Goal: Task Accomplishment & Management: Manage account settings

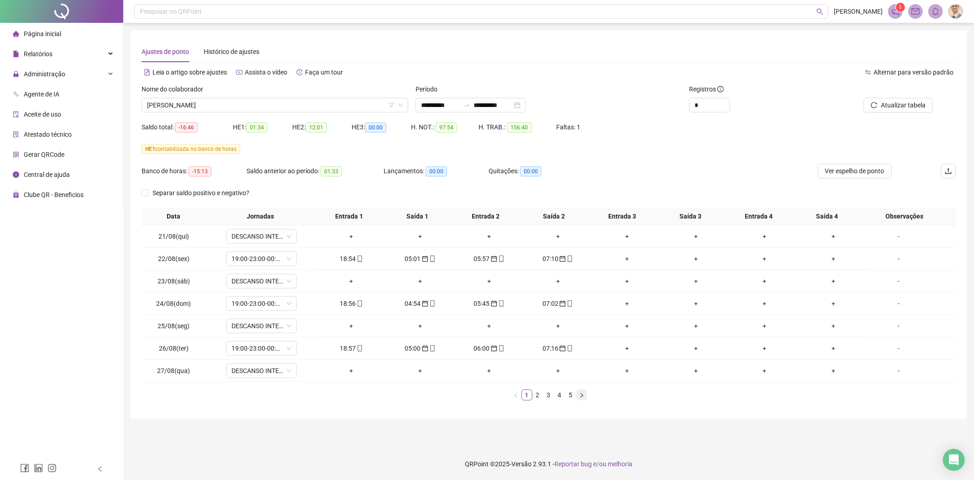
click at [583, 398] on button "button" at bounding box center [582, 394] width 11 height 11
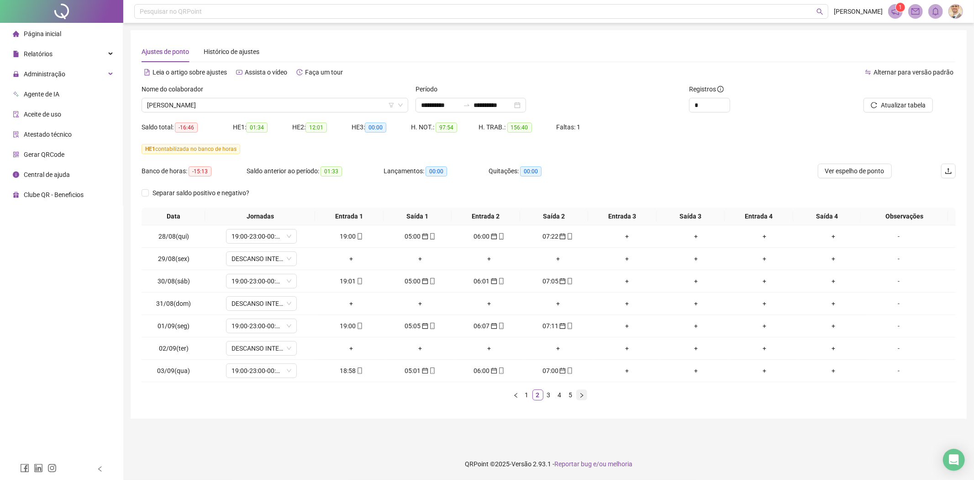
click at [583, 398] on button "button" at bounding box center [582, 394] width 11 height 11
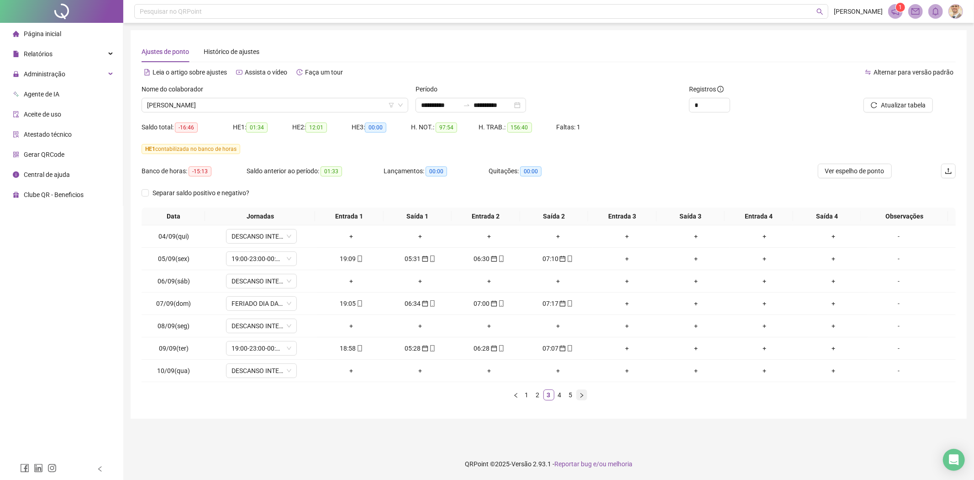
click at [583, 398] on button "button" at bounding box center [582, 394] width 11 height 11
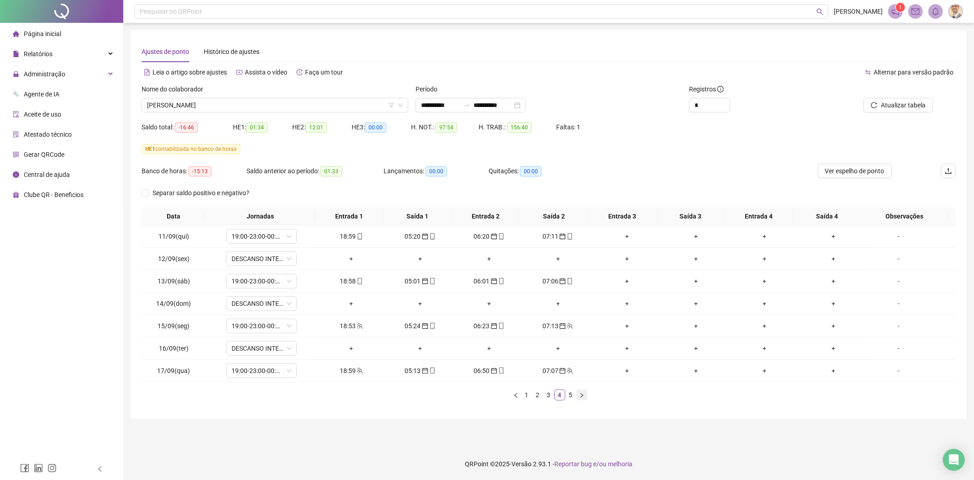
click at [583, 398] on button "button" at bounding box center [582, 394] width 11 height 11
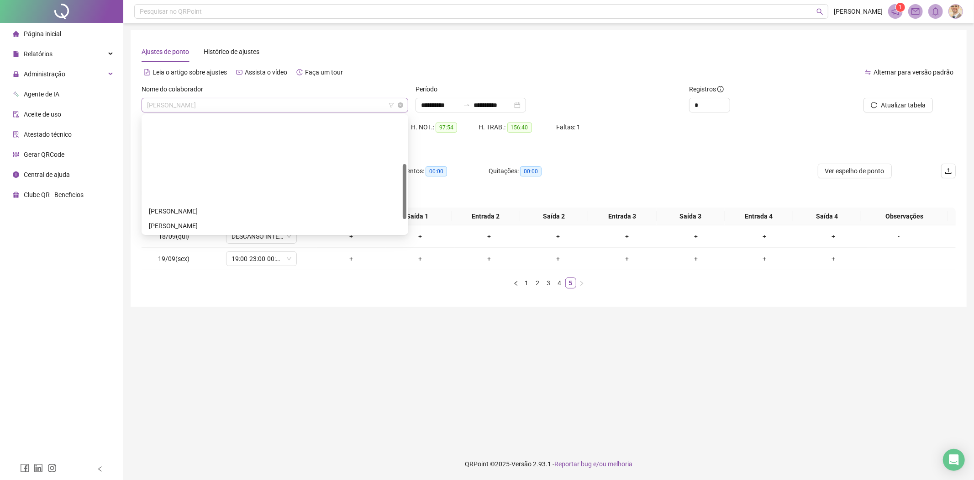
click at [227, 99] on span "[PERSON_NAME]" at bounding box center [275, 105] width 256 height 14
click at [186, 294] on div "[PERSON_NAME]" at bounding box center [275, 299] width 252 height 10
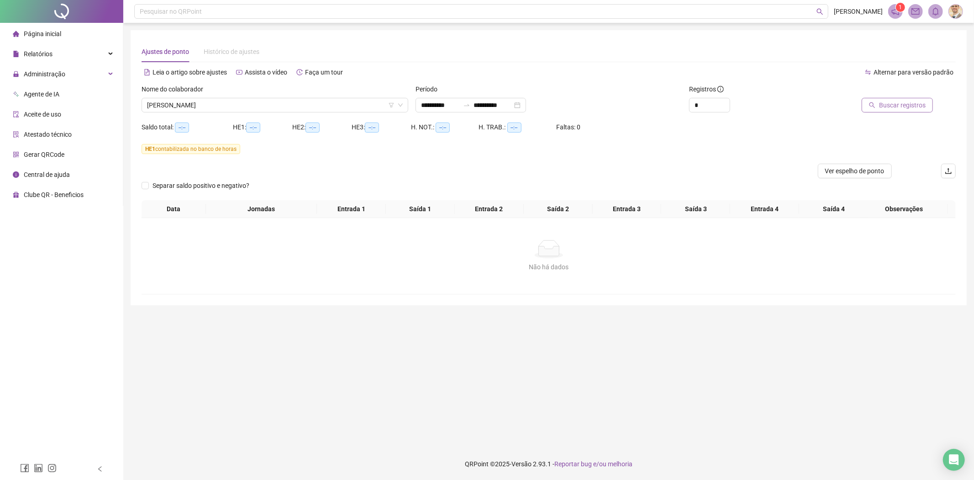
click at [901, 106] on span "Buscar registros" at bounding box center [902, 105] width 47 height 10
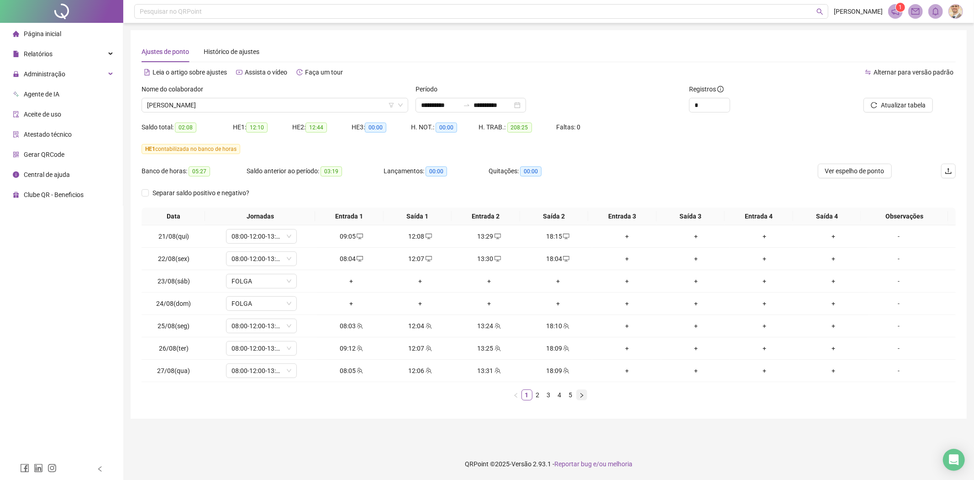
click at [585, 396] on button "button" at bounding box center [582, 394] width 11 height 11
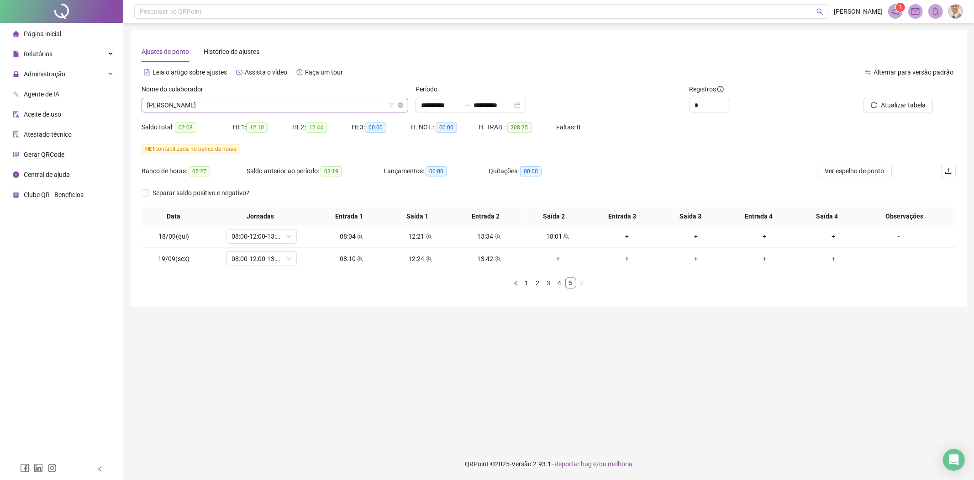
click at [289, 101] on span "[PERSON_NAME]" at bounding box center [275, 105] width 256 height 14
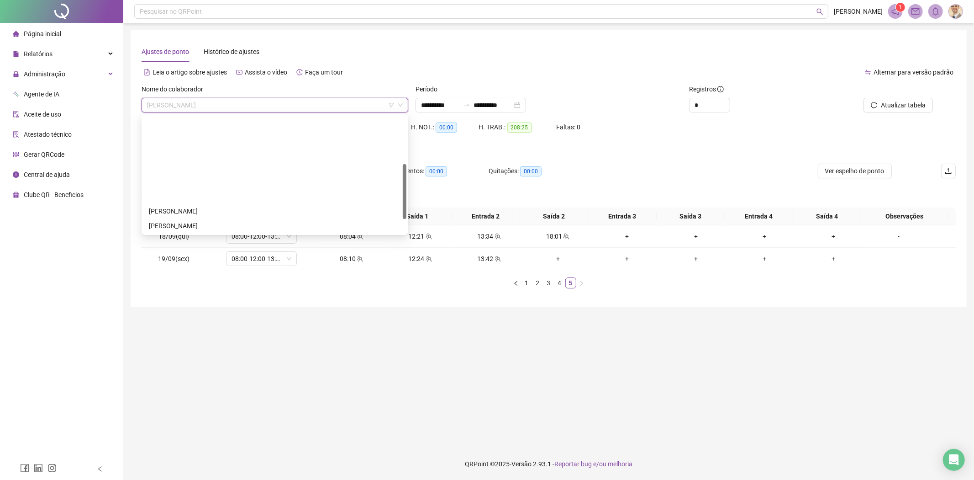
click at [206, 308] on div "[PERSON_NAME]" at bounding box center [275, 313] width 252 height 10
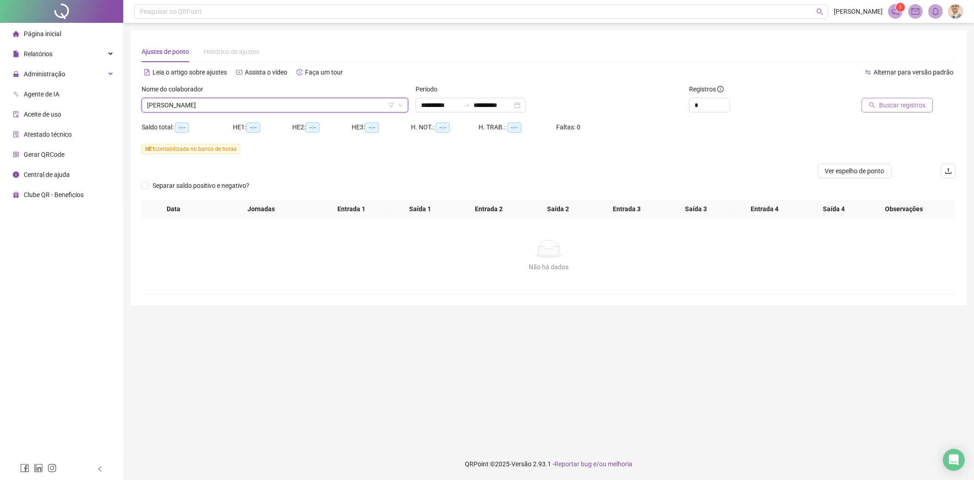
click at [891, 103] on span "Buscar registros" at bounding box center [902, 105] width 47 height 10
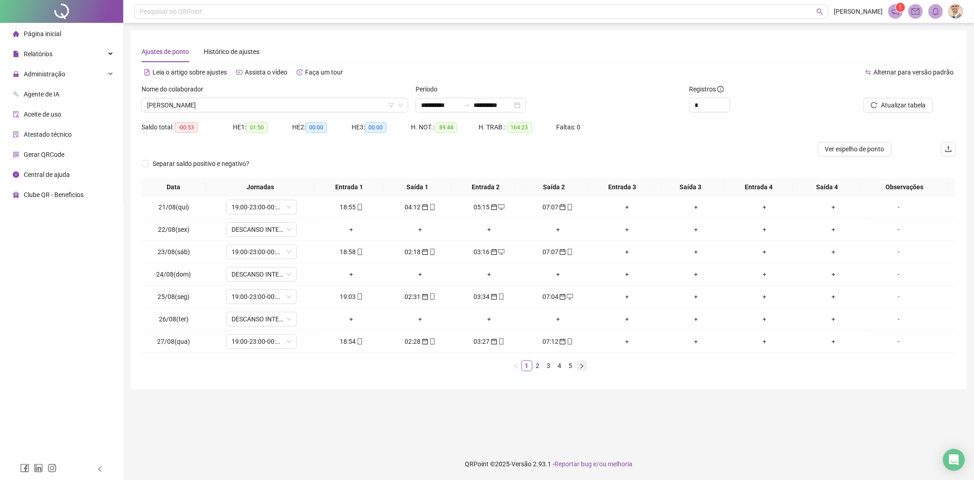
click at [579, 365] on icon "right" at bounding box center [581, 365] width 5 height 5
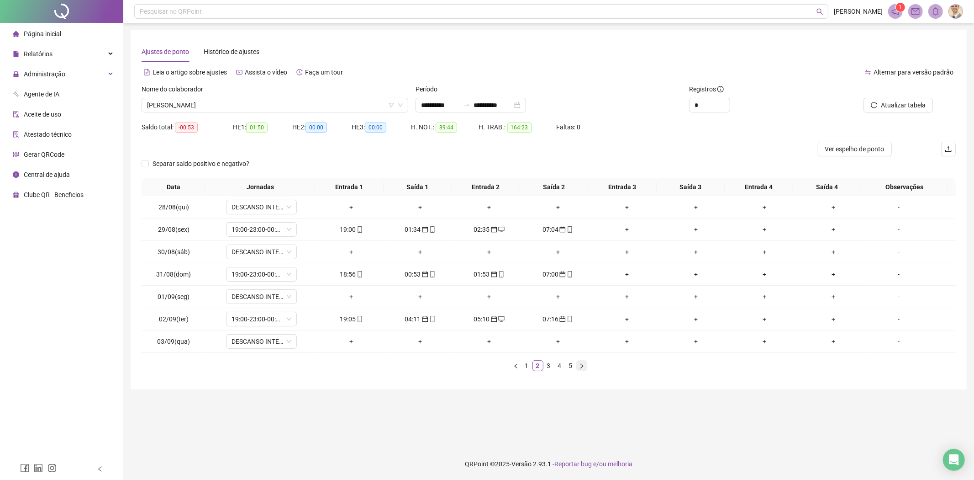
click at [579, 365] on icon "right" at bounding box center [581, 365] width 5 height 5
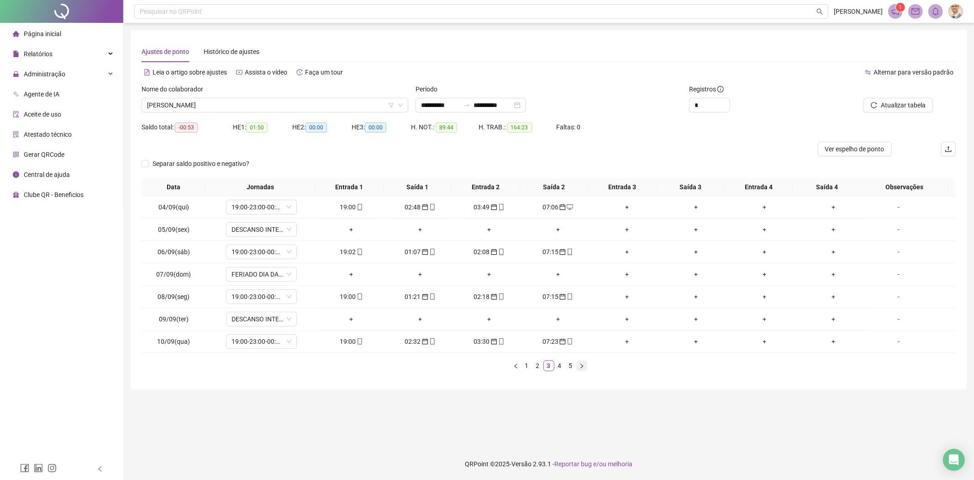
click at [579, 365] on icon "right" at bounding box center [581, 365] width 5 height 5
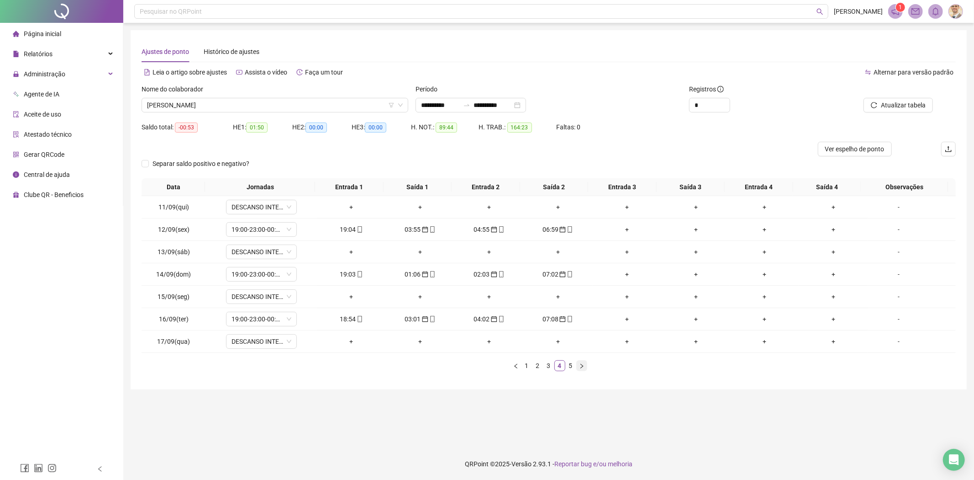
click at [579, 365] on icon "right" at bounding box center [581, 365] width 5 height 5
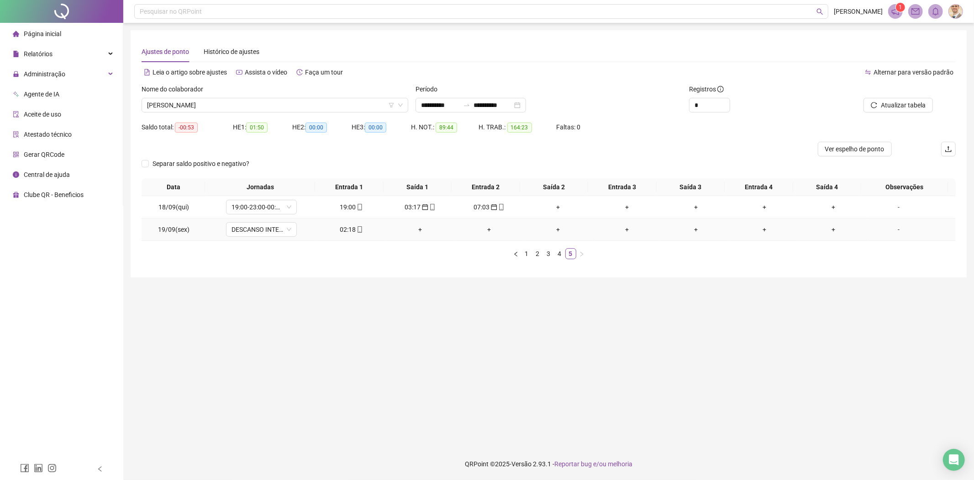
click at [327, 222] on td "02:18" at bounding box center [351, 229] width 69 height 22
click at [344, 229] on div "02:18" at bounding box center [352, 229] width 62 height 10
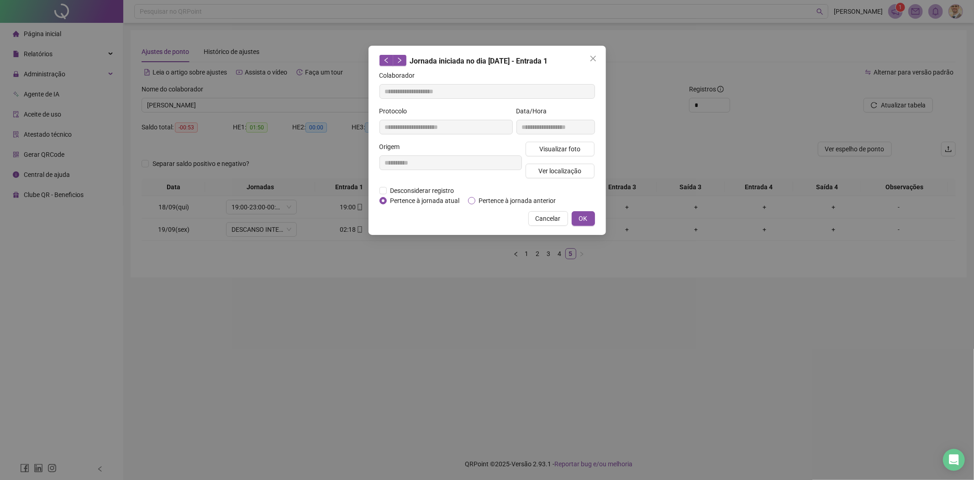
click at [505, 197] on span "Pertence à jornada anterior" at bounding box center [518, 201] width 85 height 10
click at [588, 222] on button "OK" at bounding box center [583, 218] width 23 height 15
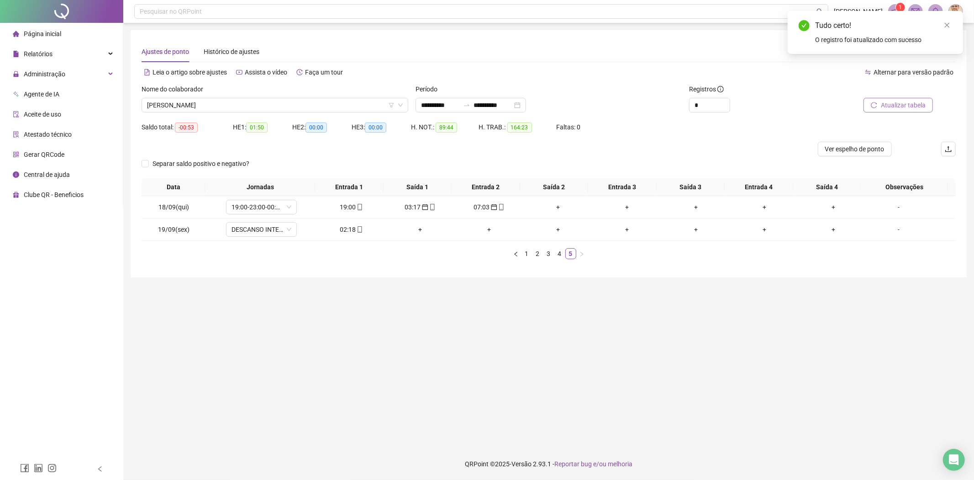
click at [888, 106] on span "Atualizar tabela" at bounding box center [903, 105] width 45 height 10
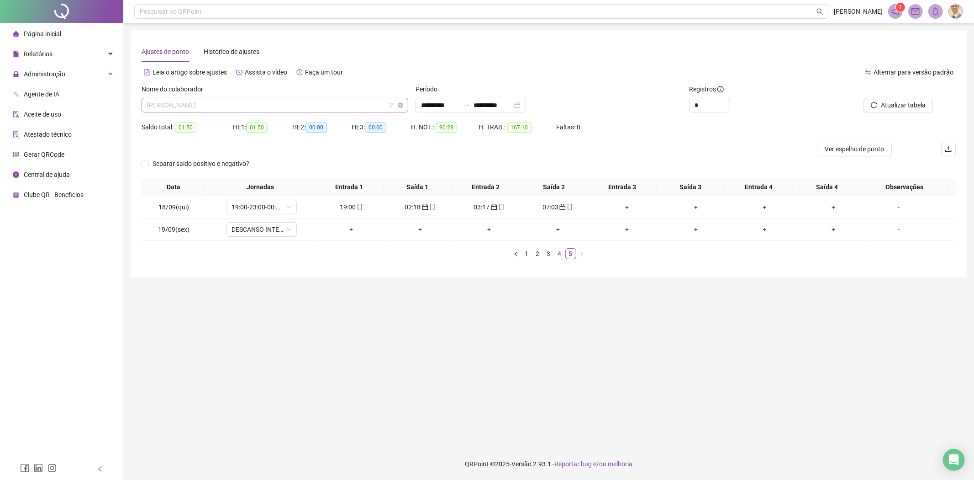
click at [284, 110] on span "[PERSON_NAME]" at bounding box center [275, 105] width 256 height 14
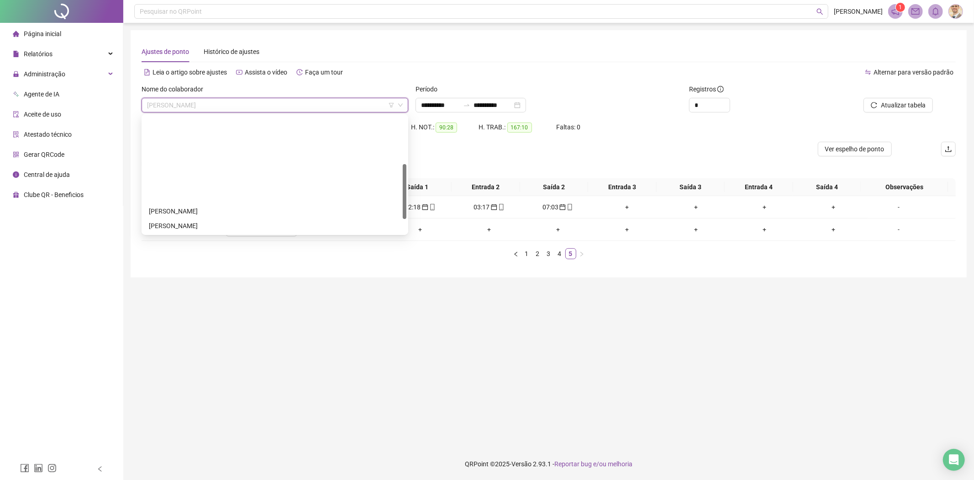
click at [206, 323] on div "[PERSON_NAME]" at bounding box center [275, 328] width 252 height 10
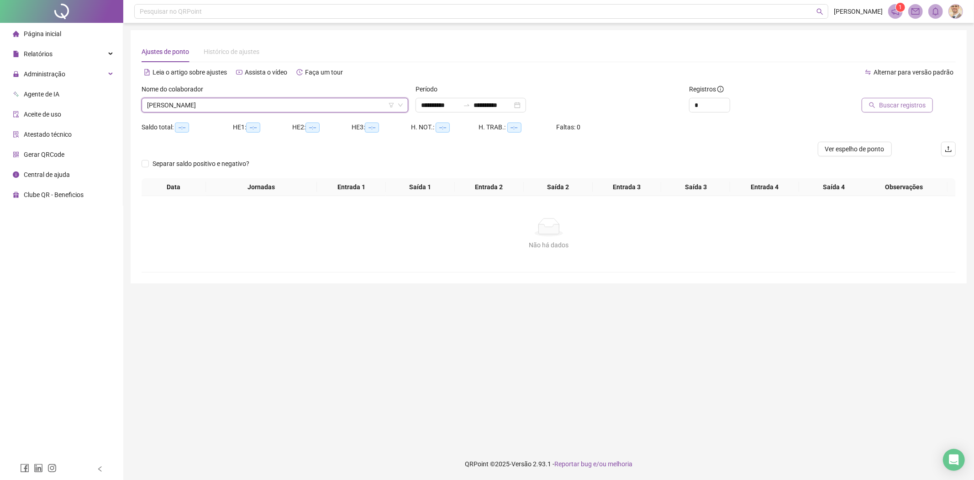
click at [900, 101] on span "Buscar registros" at bounding box center [902, 105] width 47 height 10
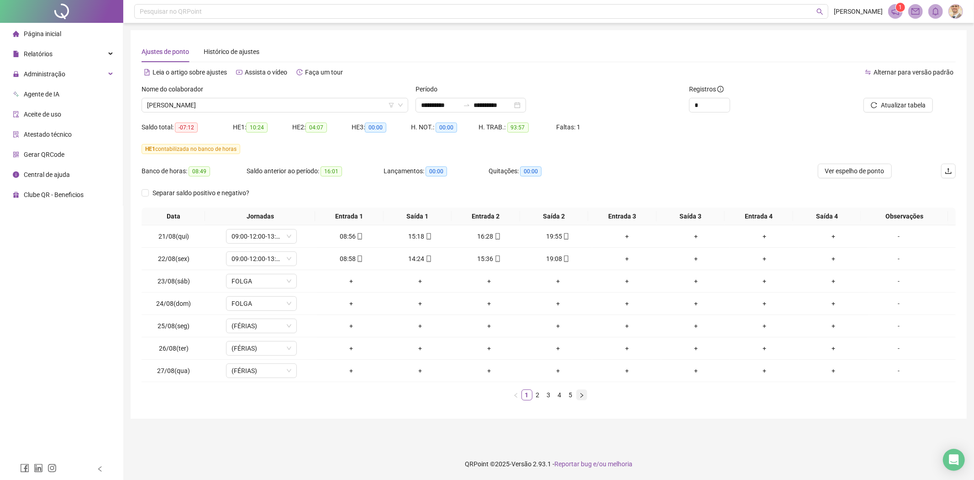
click at [583, 398] on icon "right" at bounding box center [581, 394] width 5 height 5
click at [583, 393] on icon "right" at bounding box center [581, 394] width 5 height 5
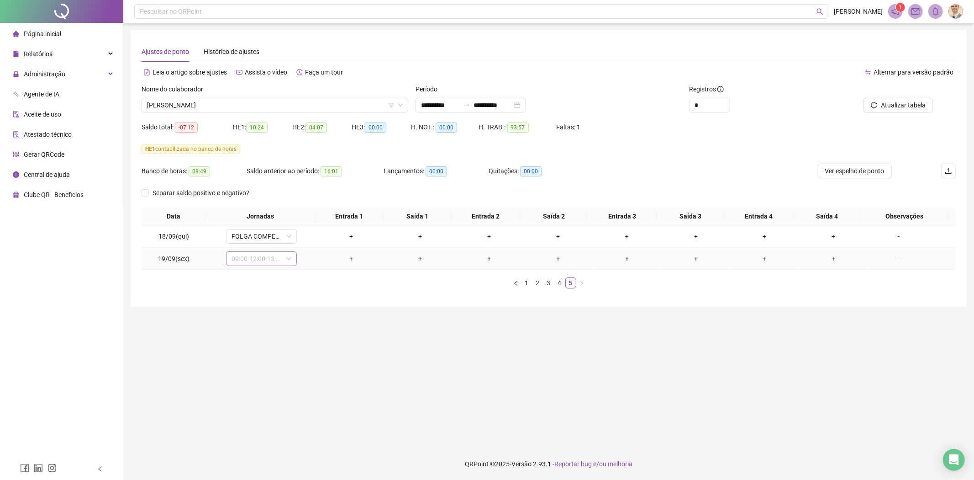
click at [261, 257] on span "09:00-12:00-13:12-19:00" at bounding box center [262, 259] width 60 height 14
click at [286, 366] on div "Folga compensatória" at bounding box center [276, 365] width 77 height 10
click at [301, 232] on span "Sim" at bounding box center [303, 235] width 11 height 10
click at [901, 102] on span "Atualizar tabela" at bounding box center [903, 105] width 45 height 10
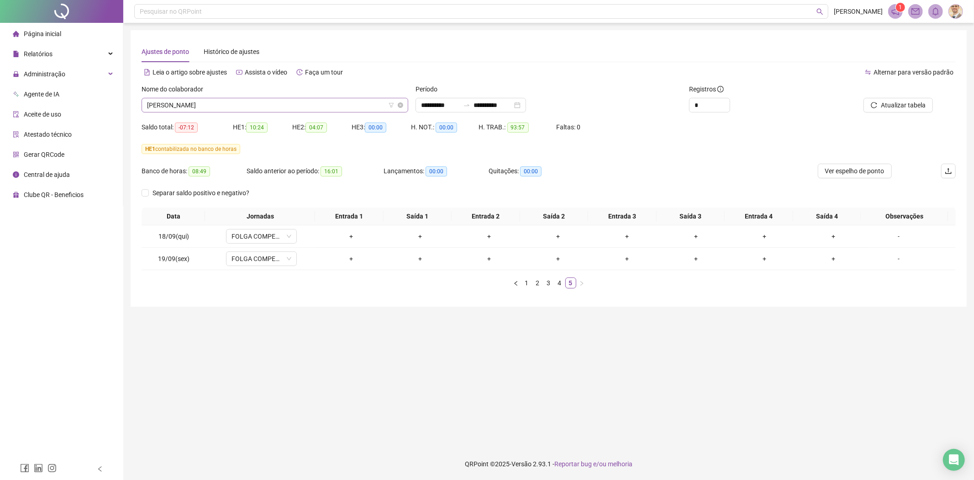
click at [279, 109] on span "[PERSON_NAME]" at bounding box center [275, 105] width 256 height 14
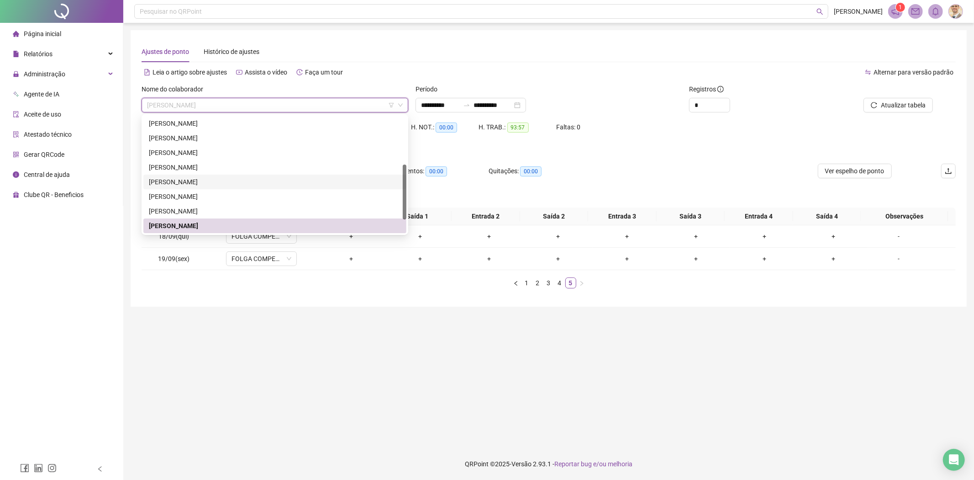
scroll to position [131, 0]
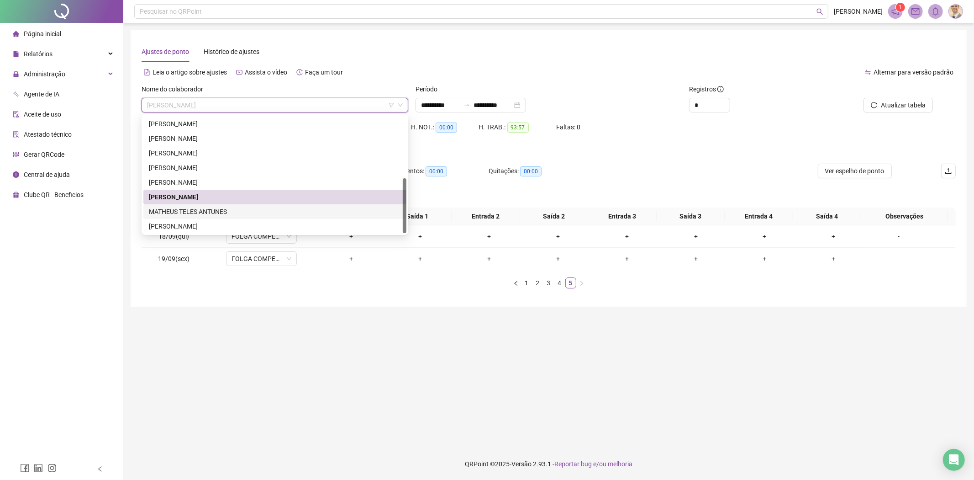
click at [207, 210] on div "MATHEUS TELES ANTUNES" at bounding box center [275, 211] width 252 height 10
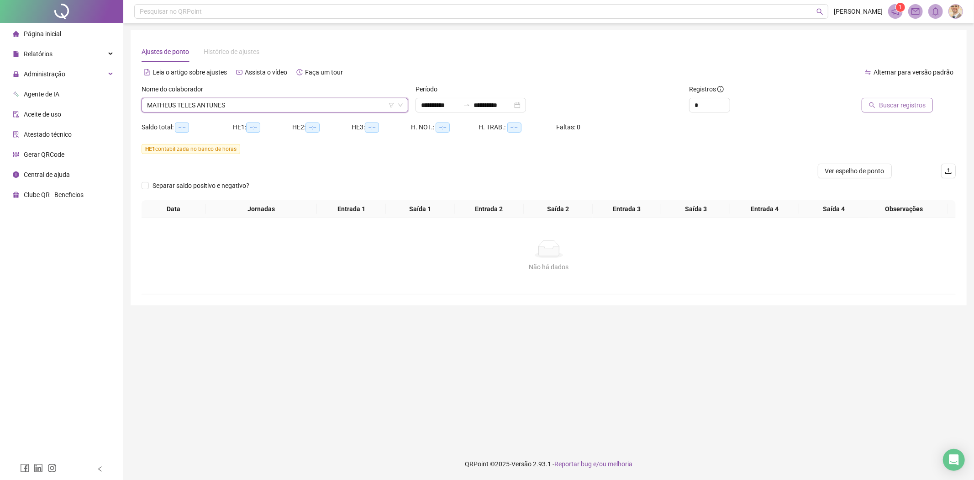
click at [882, 103] on span "Buscar registros" at bounding box center [902, 105] width 47 height 10
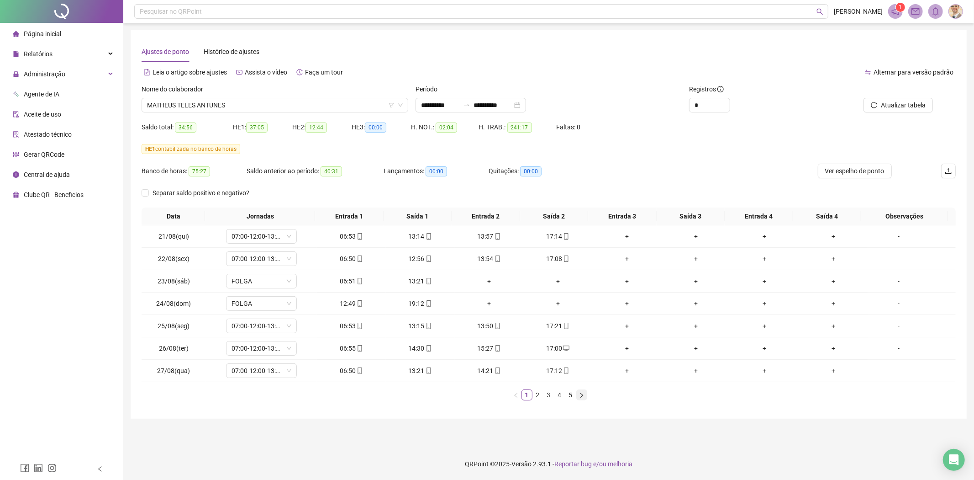
click at [583, 396] on icon "right" at bounding box center [581, 394] width 5 height 5
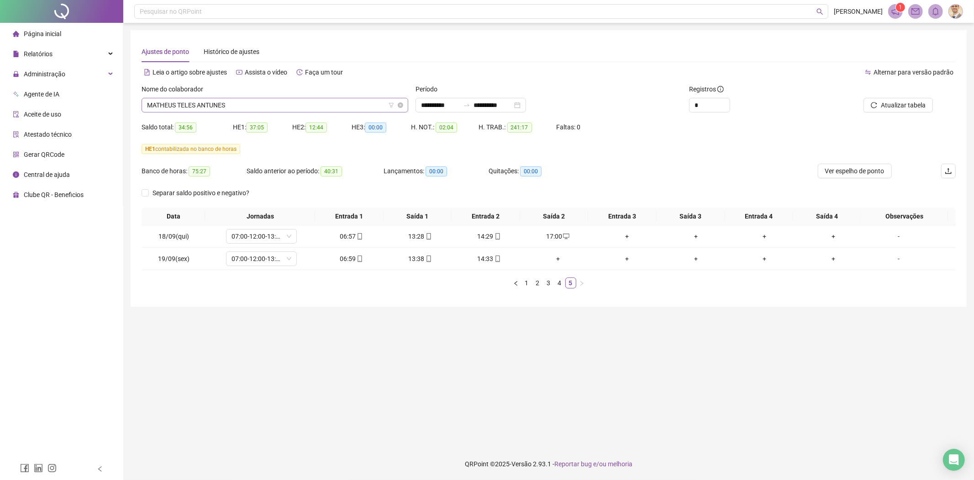
click at [283, 107] on span "MATHEUS TELES ANTUNES" at bounding box center [275, 105] width 256 height 14
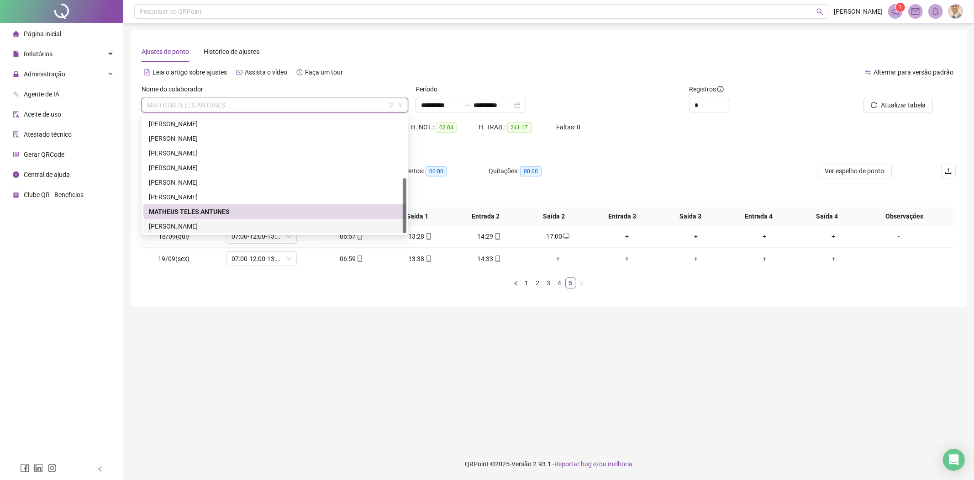
click at [234, 227] on div "[PERSON_NAME]" at bounding box center [275, 226] width 252 height 10
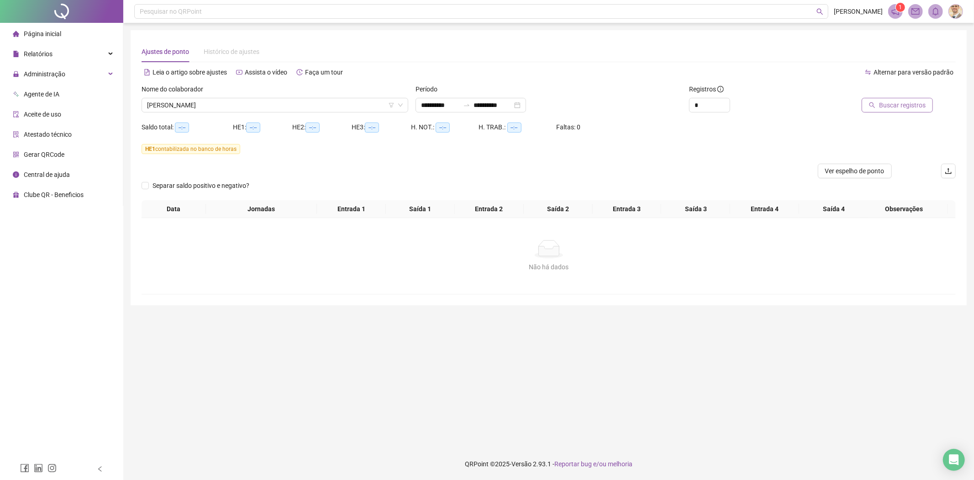
click at [886, 103] on span "Buscar registros" at bounding box center [902, 105] width 47 height 10
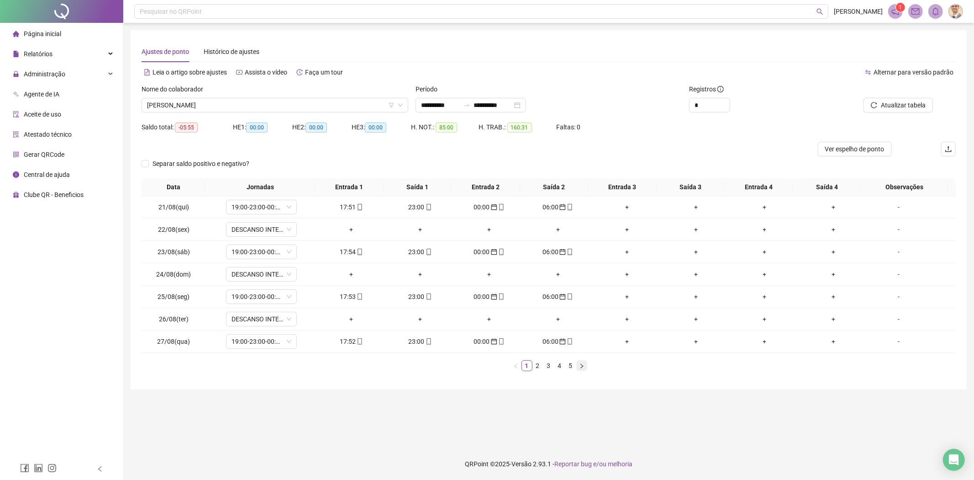
click at [583, 368] on icon "right" at bounding box center [581, 365] width 5 height 5
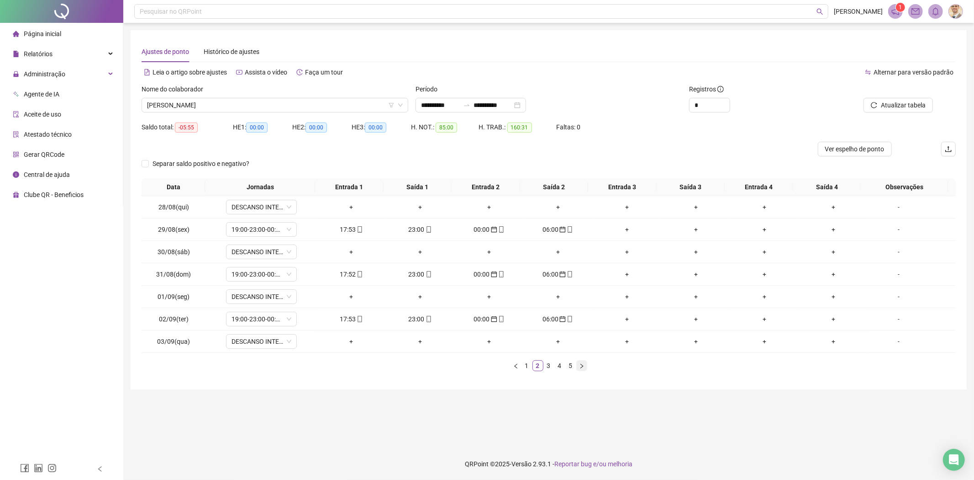
click at [577, 367] on button "button" at bounding box center [582, 365] width 11 height 11
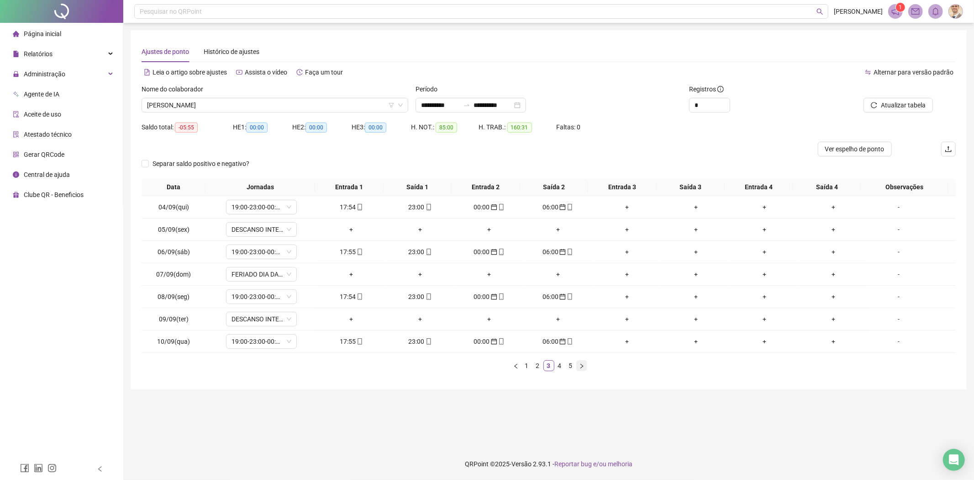
click at [583, 366] on icon "right" at bounding box center [582, 365] width 3 height 5
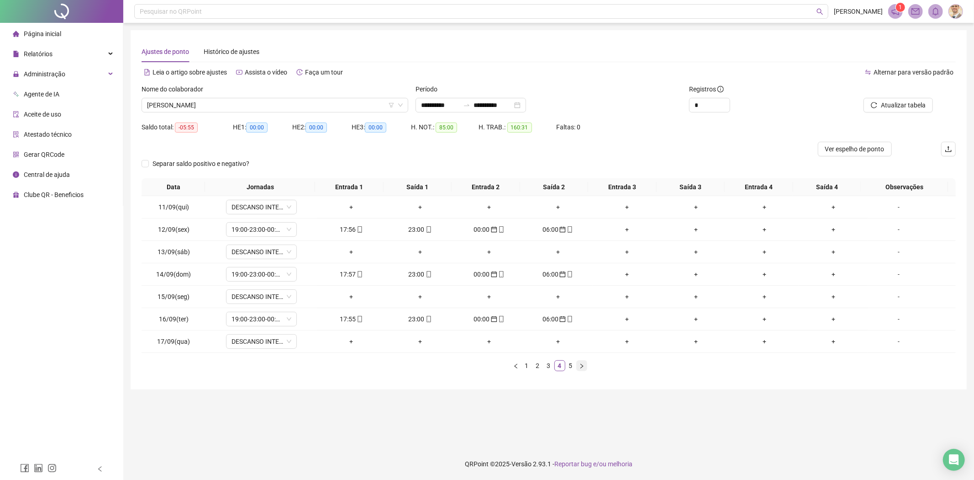
click at [583, 366] on icon "right" at bounding box center [582, 365] width 3 height 5
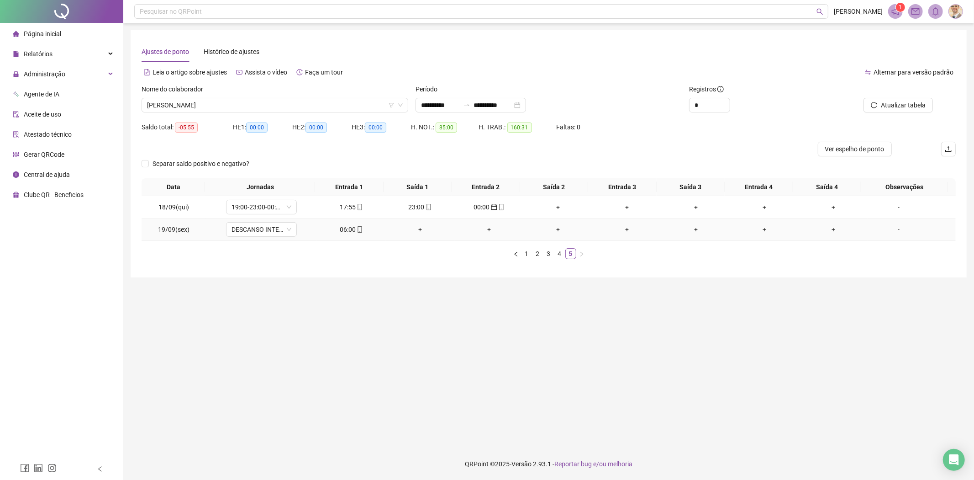
click at [344, 225] on div "06:00" at bounding box center [352, 229] width 62 height 10
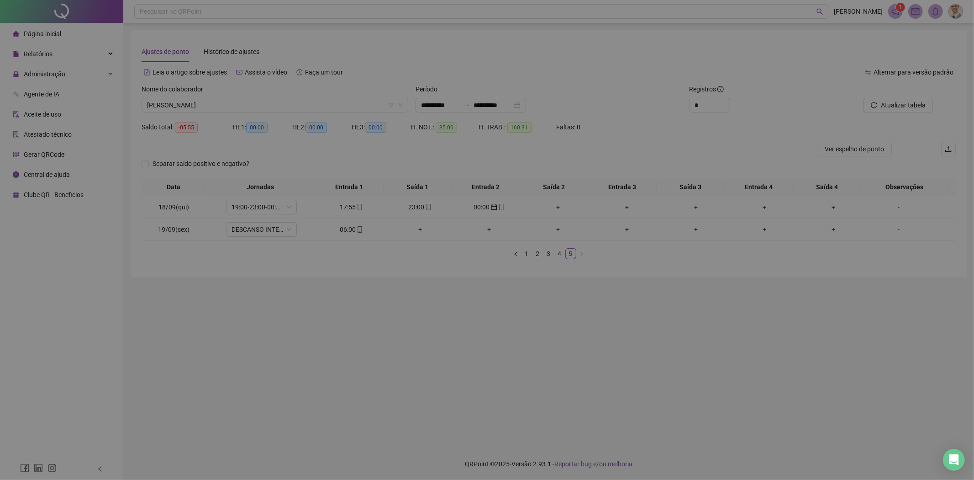
type input "**********"
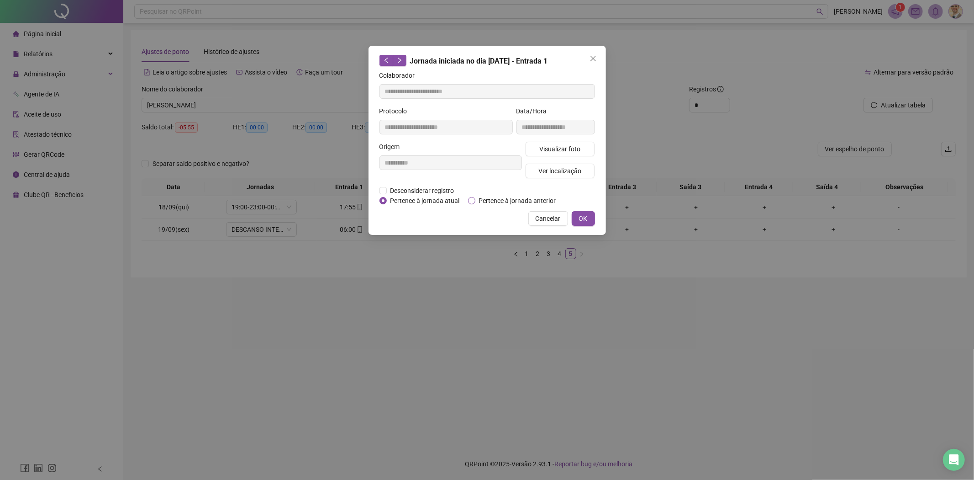
click at [494, 201] on span "Pertence à jornada anterior" at bounding box center [518, 201] width 85 height 10
click at [583, 217] on span "OK" at bounding box center [583, 218] width 9 height 10
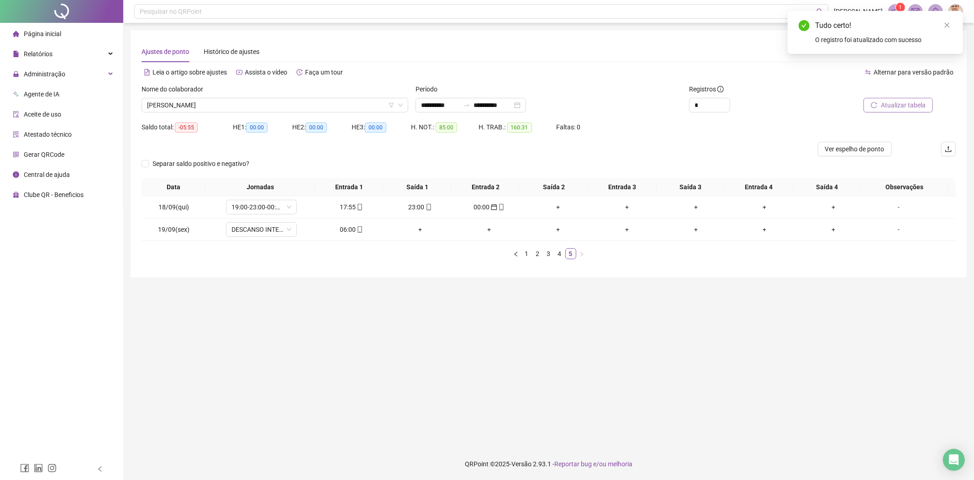
click at [891, 106] on span "Atualizar tabela" at bounding box center [903, 105] width 45 height 10
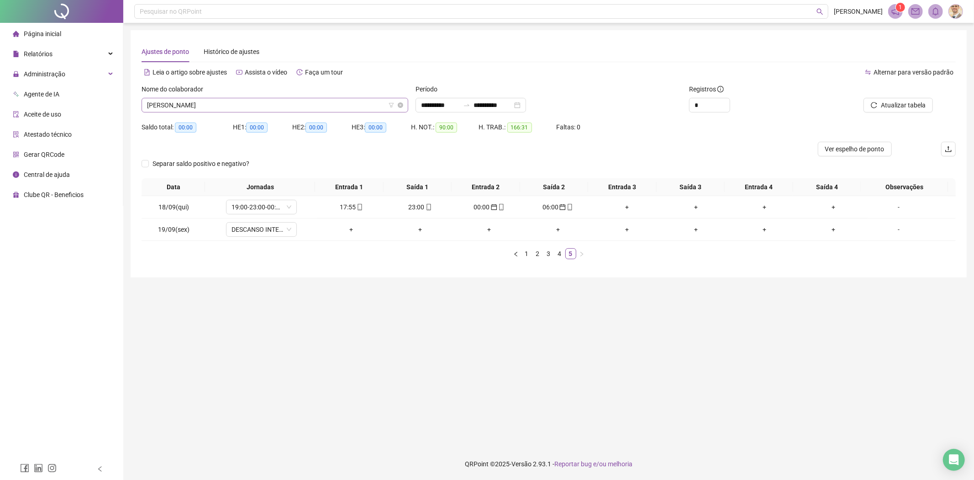
click at [244, 102] on span "[PERSON_NAME]" at bounding box center [275, 105] width 256 height 14
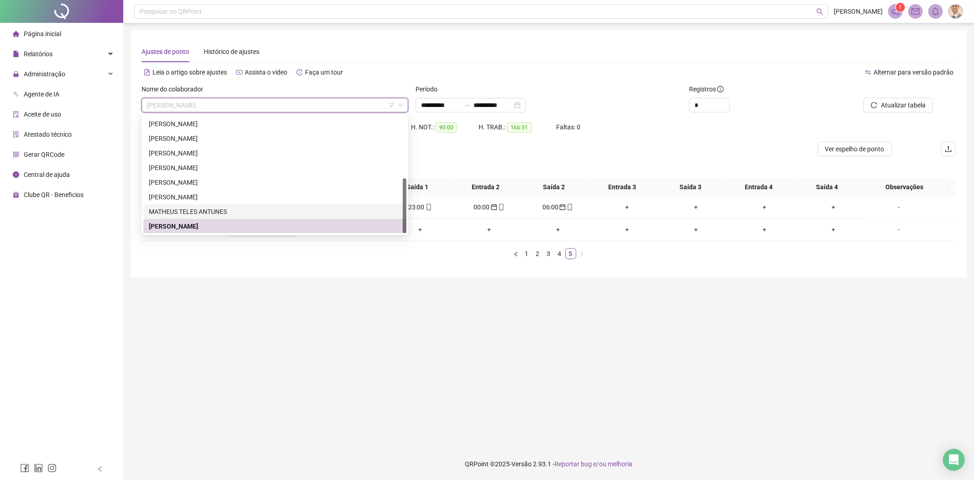
click at [218, 212] on div "MATHEUS TELES ANTUNES" at bounding box center [275, 211] width 252 height 10
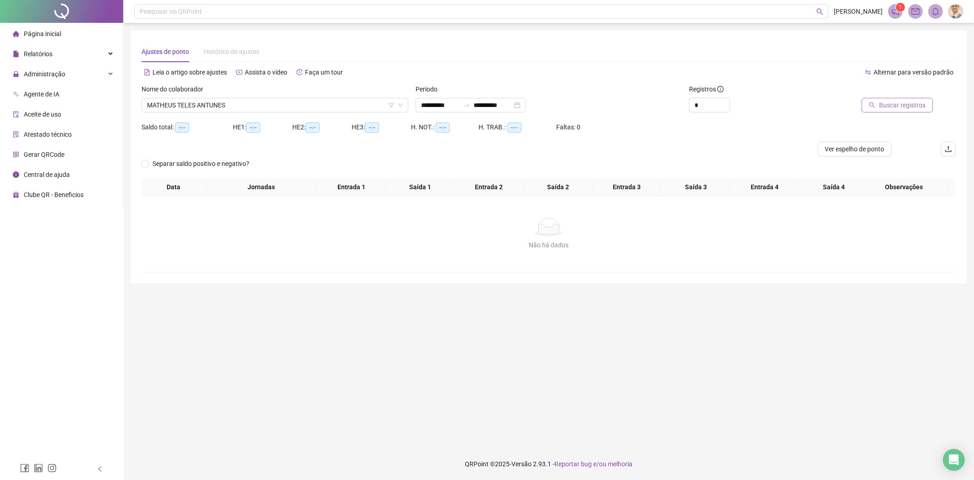
click at [896, 107] on span "Buscar registros" at bounding box center [902, 105] width 47 height 10
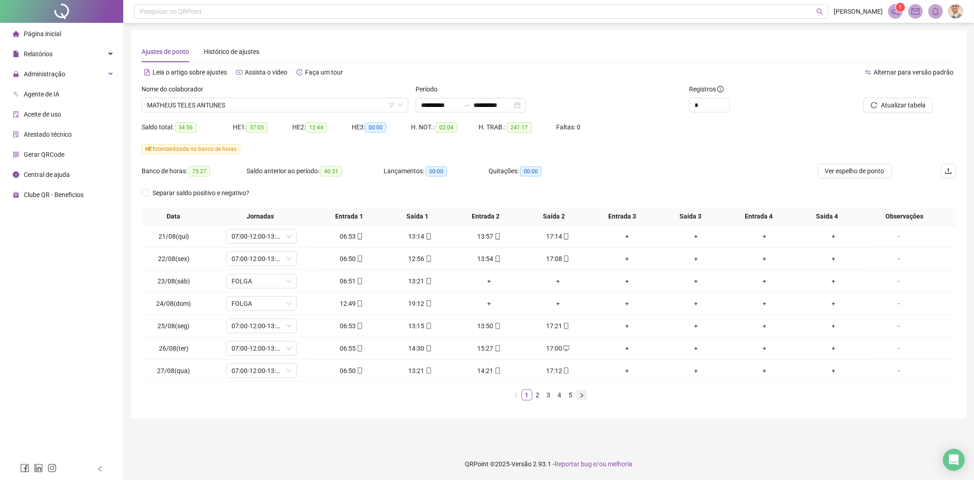
click at [582, 393] on icon "right" at bounding box center [581, 394] width 5 height 5
click at [583, 396] on icon "right" at bounding box center [581, 394] width 5 height 5
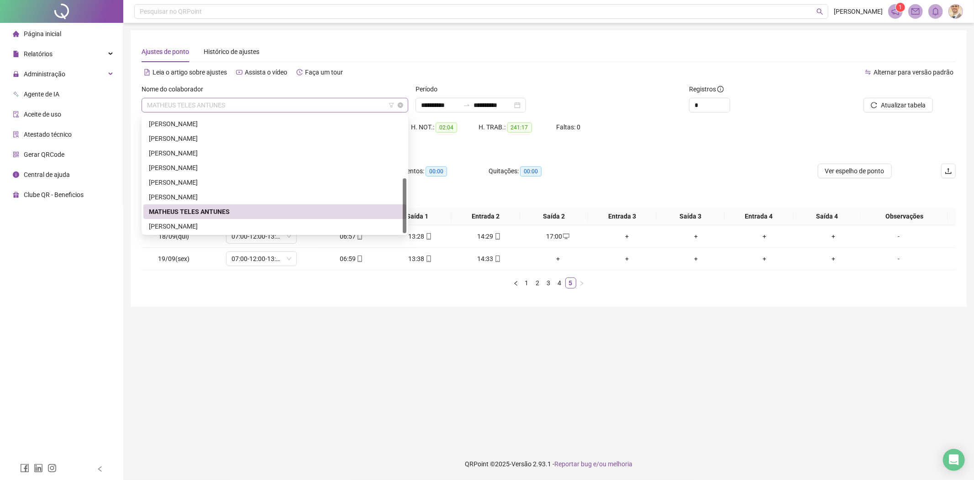
click at [249, 100] on span "MATHEUS TELES ANTUNES" at bounding box center [275, 105] width 256 height 14
